Goal: Information Seeking & Learning: Learn about a topic

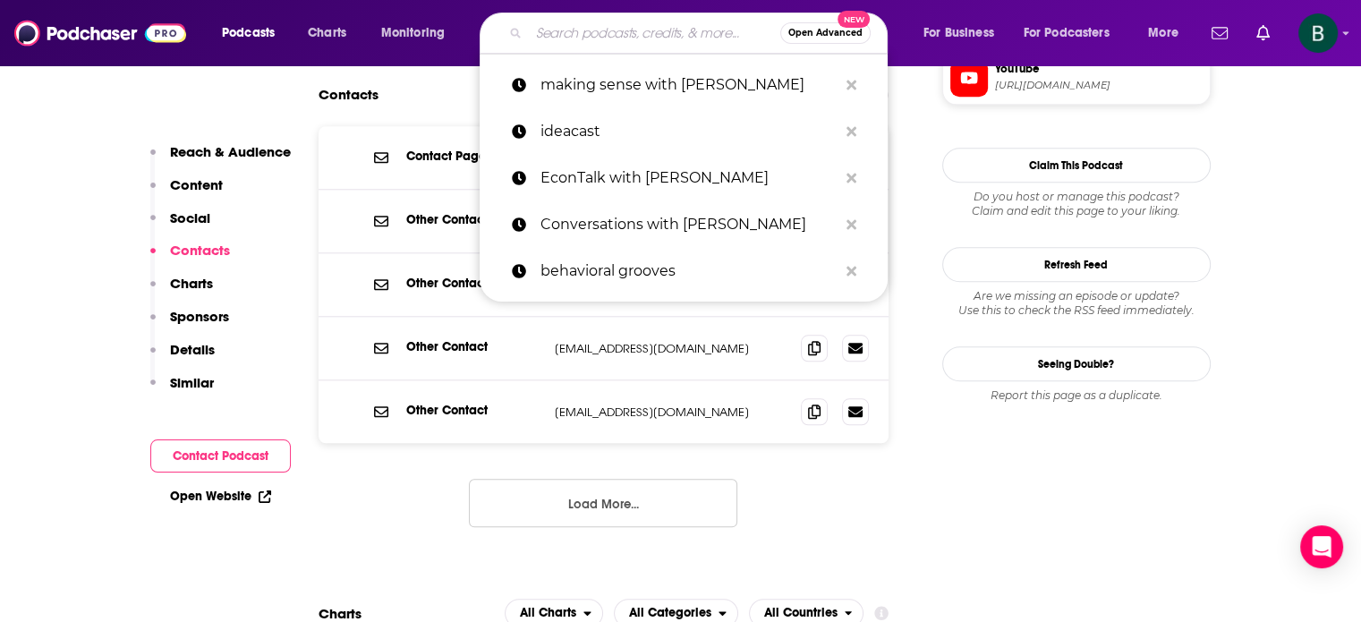
click at [561, 25] on input "Search podcasts, credits, & more..." at bounding box center [654, 33] width 251 height 29
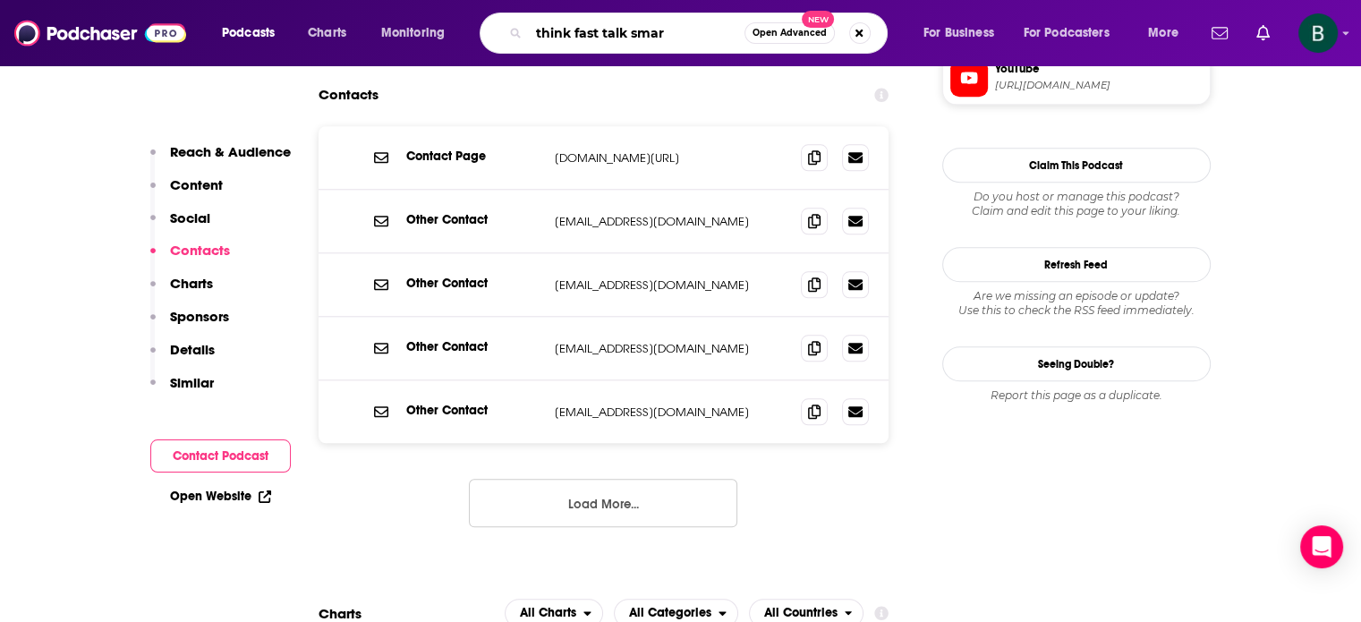
type input "think fast talk smart"
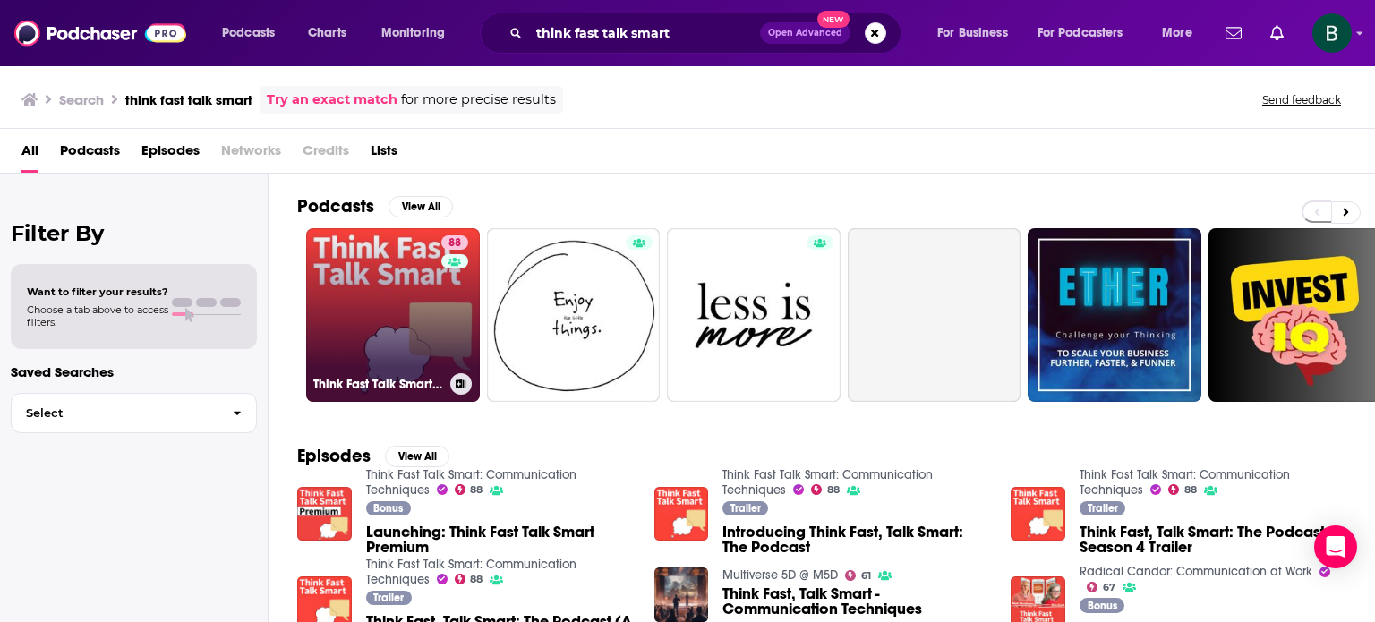
click at [449, 290] on div "88" at bounding box center [456, 304] width 31 height 138
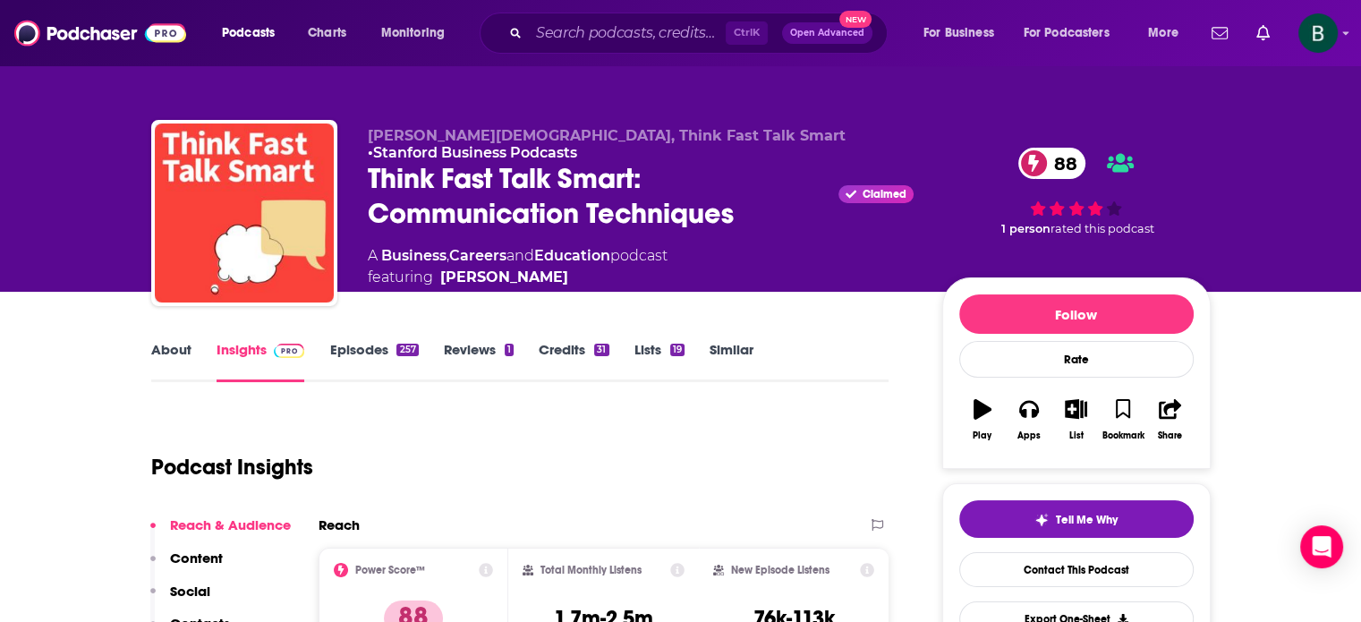
click at [743, 348] on link "Similar" at bounding box center [732, 361] width 44 height 41
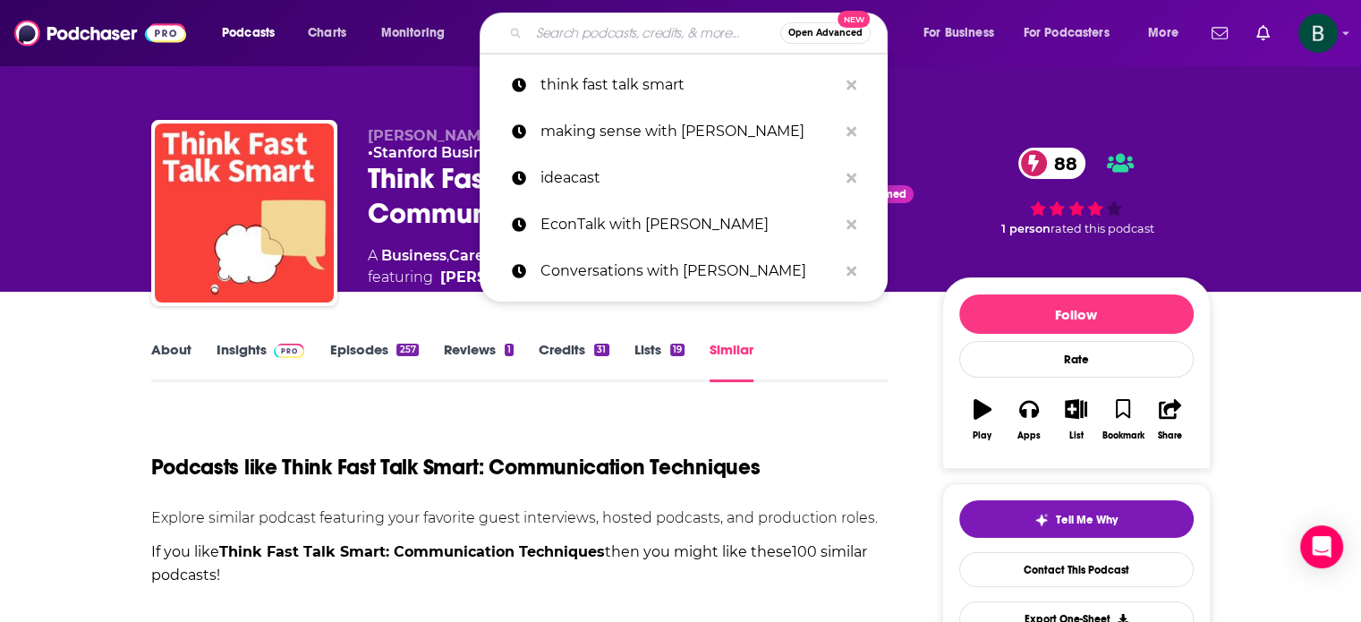
click at [547, 26] on input "Search podcasts, credits, & more..." at bounding box center [654, 33] width 251 height 29
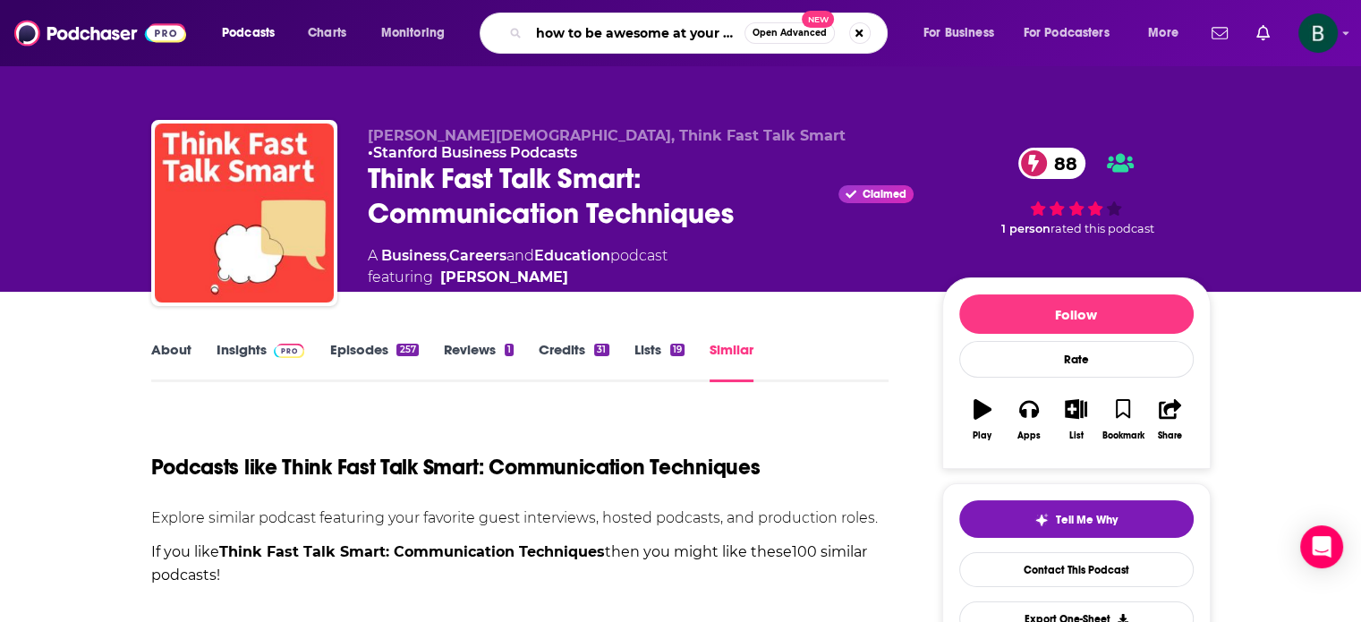
type input "how to be awesome at your job"
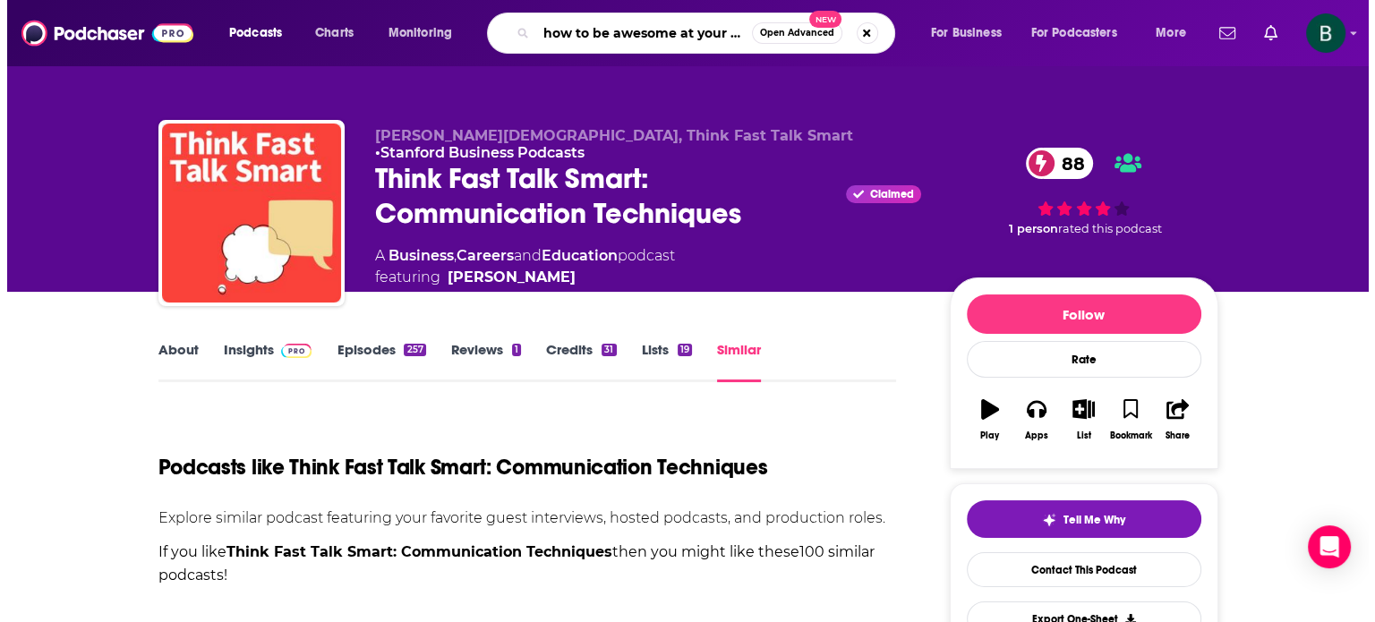
scroll to position [0, 6]
